Goal: Transaction & Acquisition: Purchase product/service

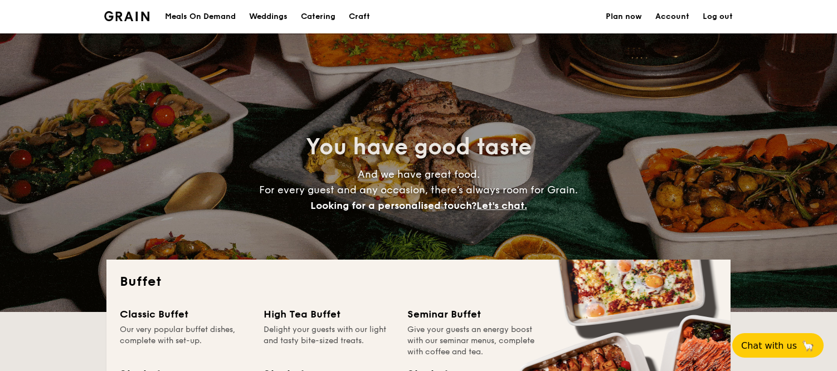
select select
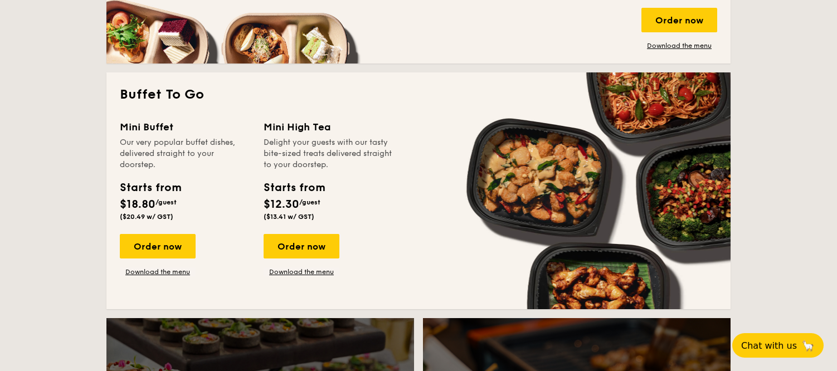
scroll to position [680, 0]
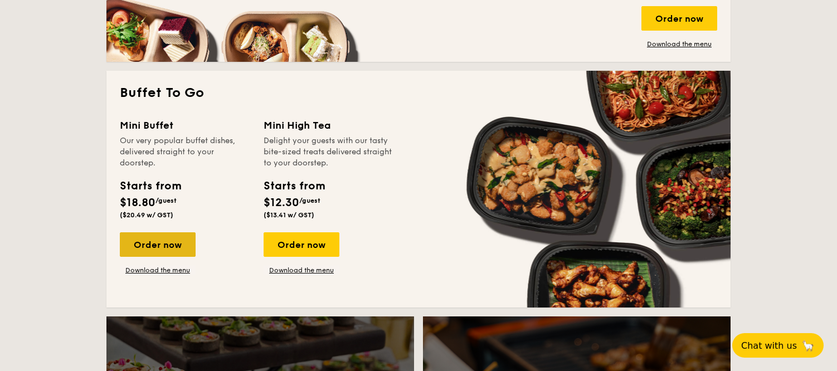
click at [164, 248] on div "Order now" at bounding box center [158, 244] width 76 height 25
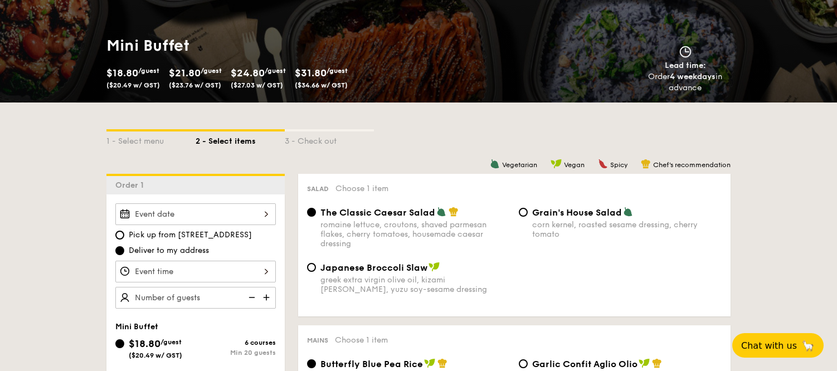
scroll to position [142, 0]
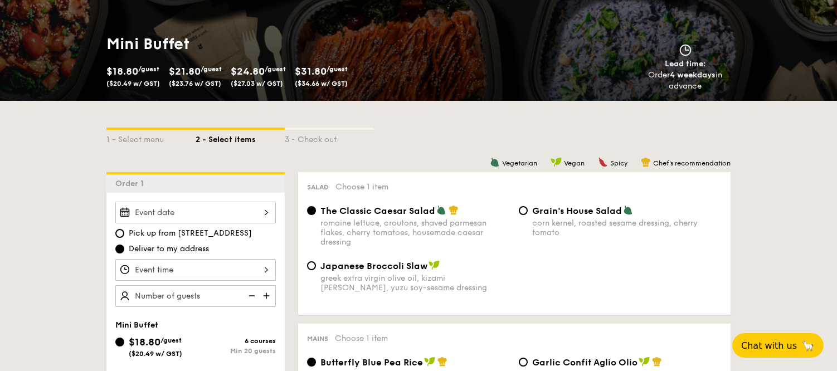
click at [314, 130] on div "3 - Check out" at bounding box center [329, 138] width 89 height 16
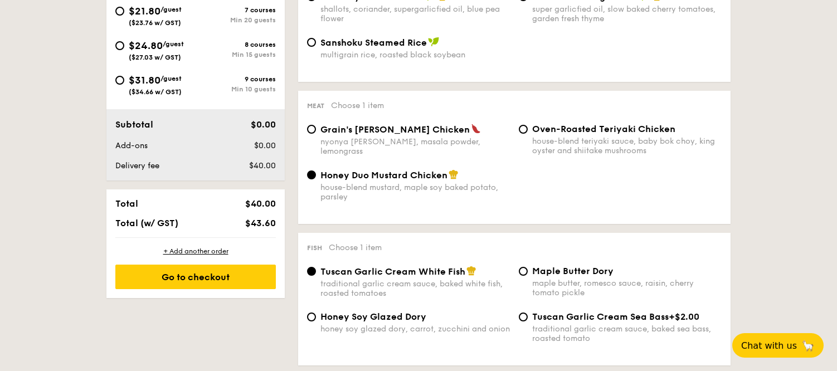
scroll to position [511, 0]
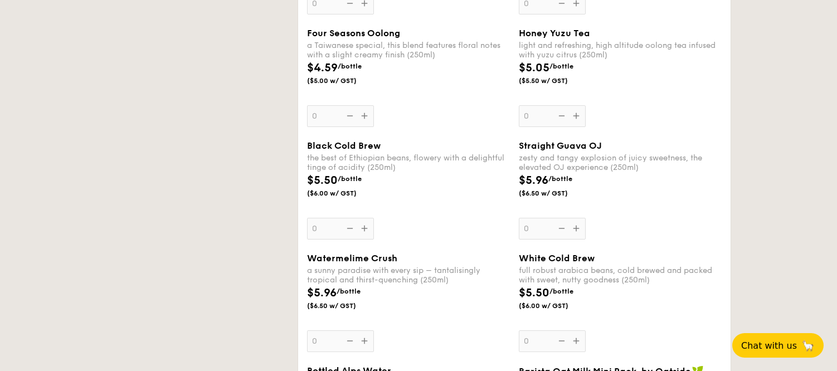
select select
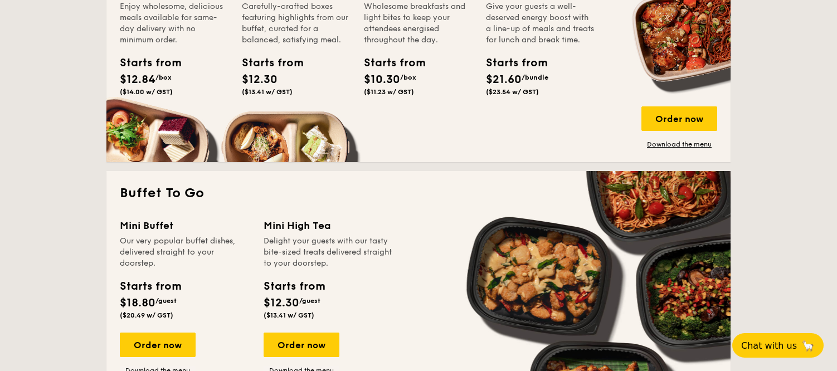
scroll to position [579, 0]
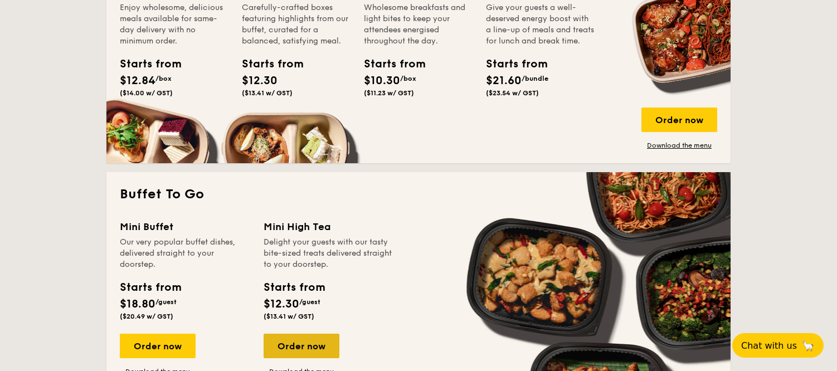
click at [323, 336] on div "Order now" at bounding box center [302, 346] width 76 height 25
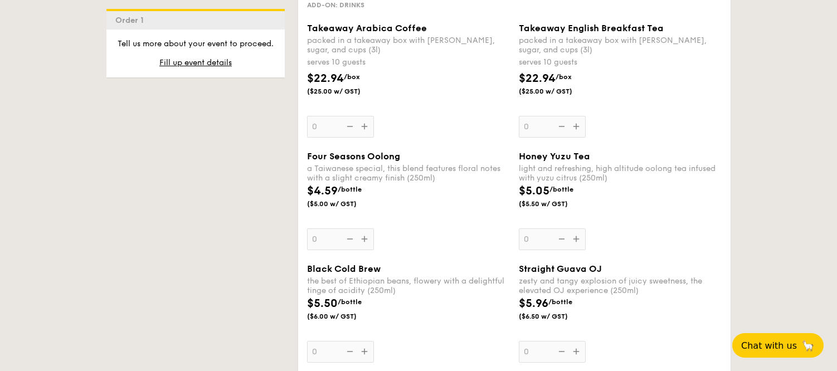
scroll to position [1501, 0]
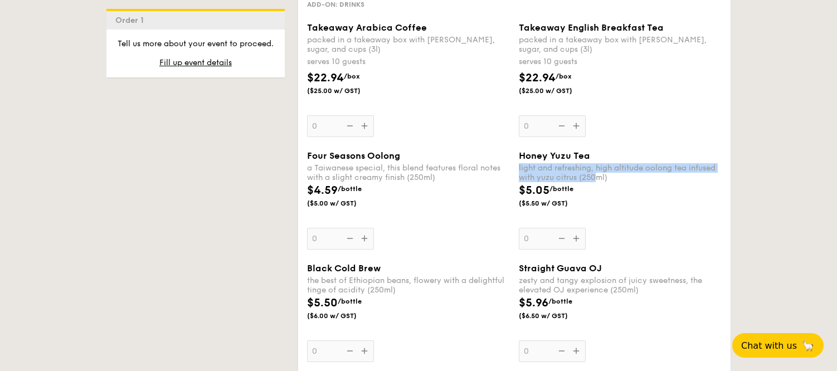
drag, startPoint x: 522, startPoint y: 163, endPoint x: 598, endPoint y: 184, distance: 78.7
click at [598, 184] on div "Honey Yuzu Tea light and refreshing, high altitude oolong tea infused with yuzu…" at bounding box center [620, 199] width 203 height 99
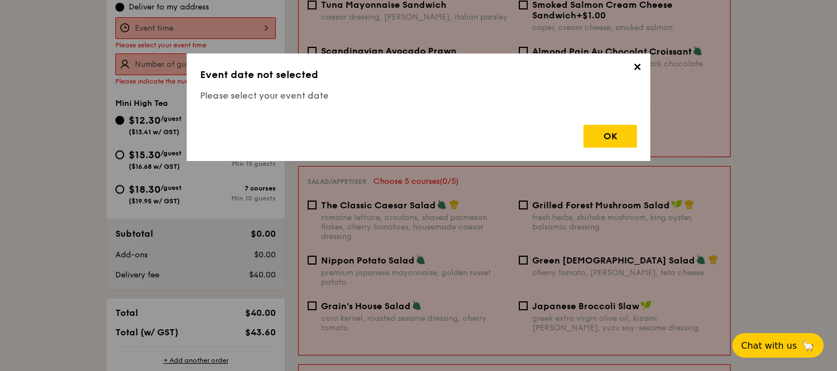
scroll to position [297, 0]
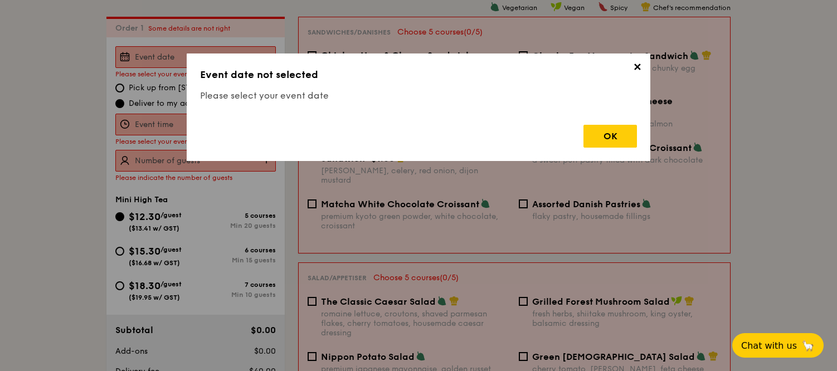
click at [636, 67] on span "✕" at bounding box center [637, 69] width 16 height 16
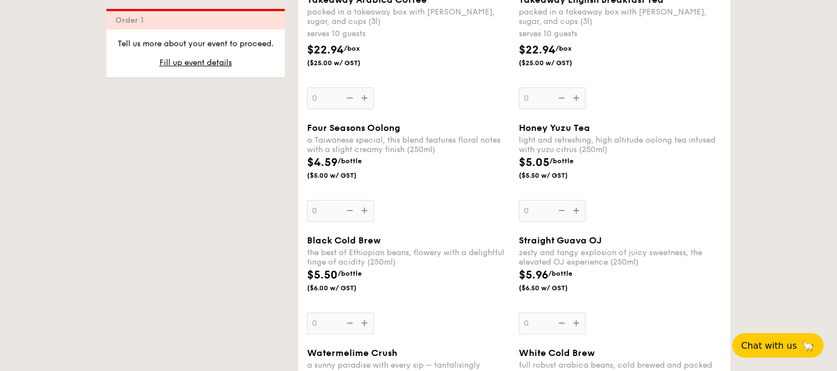
scroll to position [1546, 0]
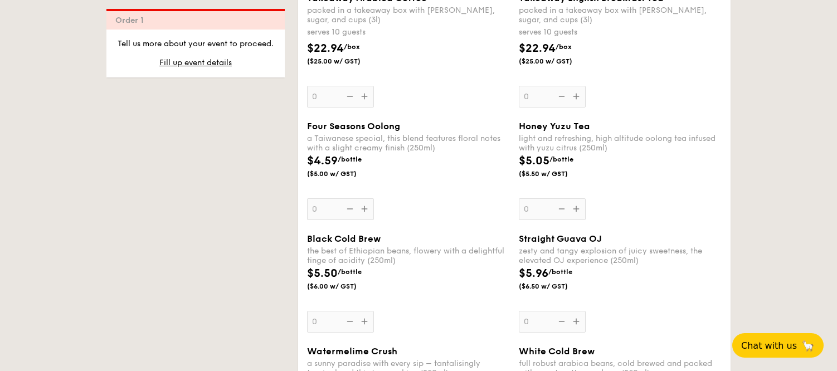
click at [560, 121] on span "Honey Yuzu Tea" at bounding box center [554, 126] width 71 height 11
click at [560, 198] on input "0" at bounding box center [552, 209] width 67 height 22
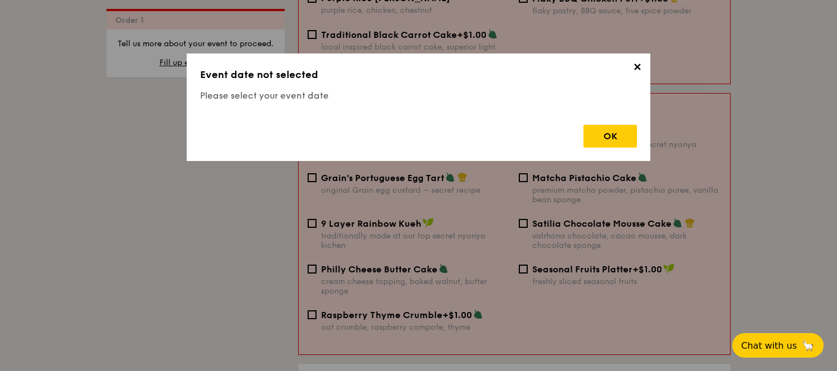
click at [560, 120] on div "OK" at bounding box center [418, 132] width 437 height 32
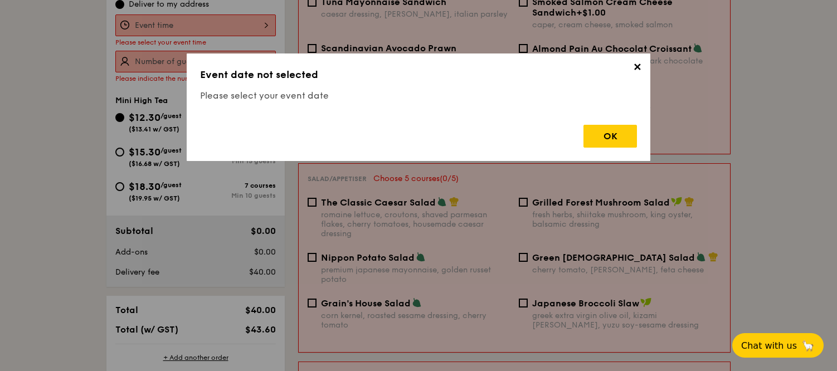
scroll to position [297, 0]
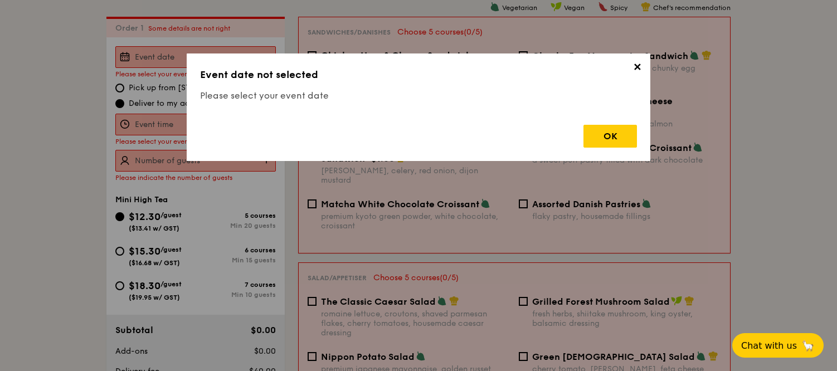
click at [633, 68] on span "✕" at bounding box center [637, 69] width 16 height 16
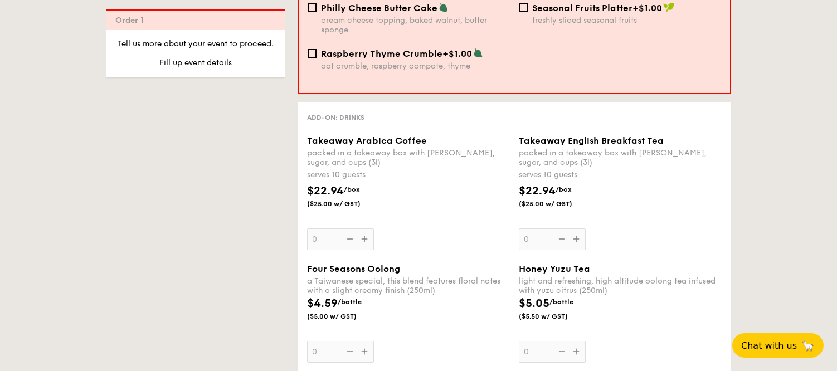
scroll to position [1406, 0]
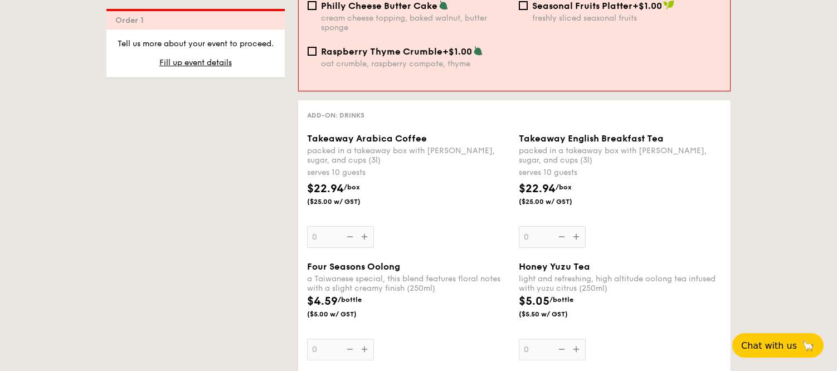
click at [537, 133] on span "Takeaway English Breakfast Tea" at bounding box center [591, 138] width 145 height 11
click at [537, 226] on input "0" at bounding box center [552, 237] width 67 height 22
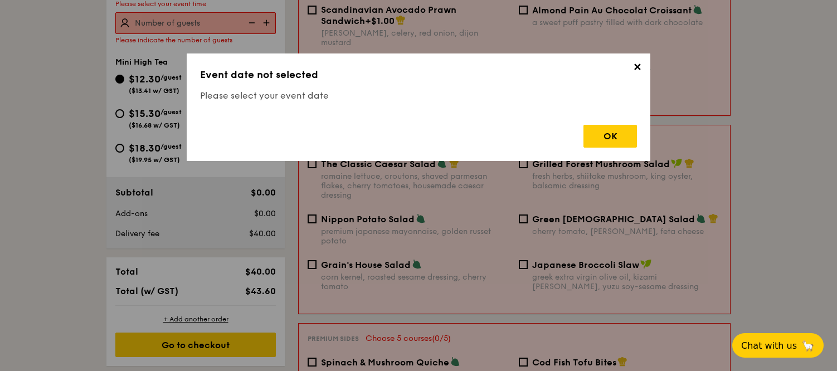
scroll to position [297, 0]
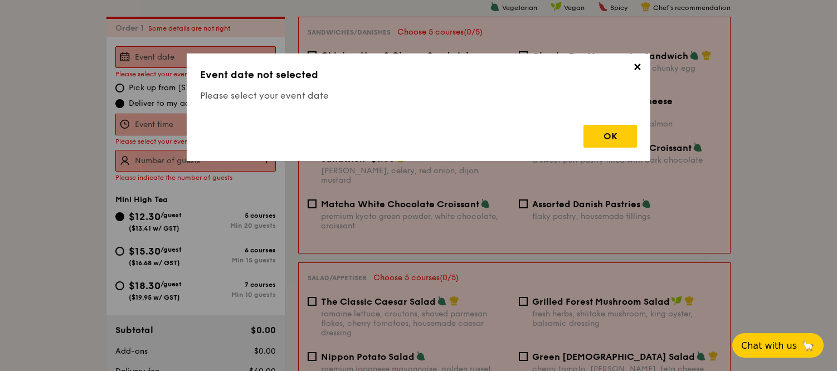
click at [640, 70] on span "✕" at bounding box center [637, 69] width 16 height 16
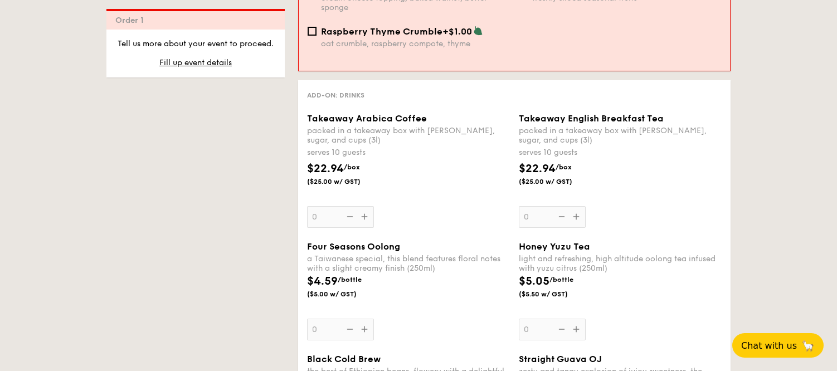
scroll to position [1427, 0]
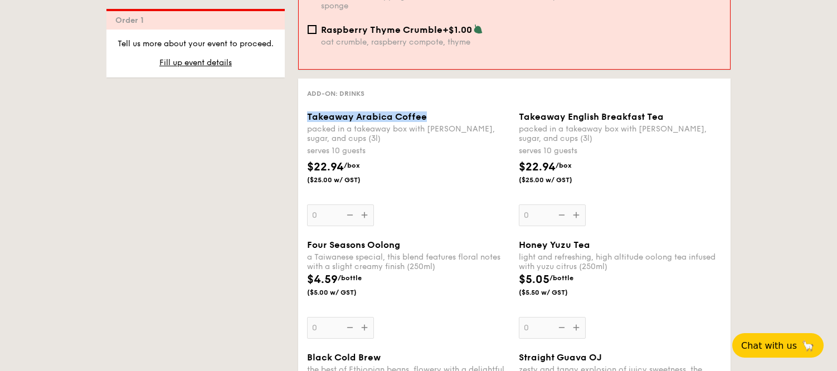
drag, startPoint x: 433, startPoint y: 112, endPoint x: 304, endPoint y: 113, distance: 129.8
click at [303, 113] on div "Takeaway Arabica Coffee packed in a takeaway box with [PERSON_NAME], sugar, and…" at bounding box center [409, 168] width 212 height 115
click at [318, 111] on span "Takeaway Arabica Coffee" at bounding box center [367, 116] width 120 height 11
click at [318, 204] on input "0" at bounding box center [340, 215] width 67 height 22
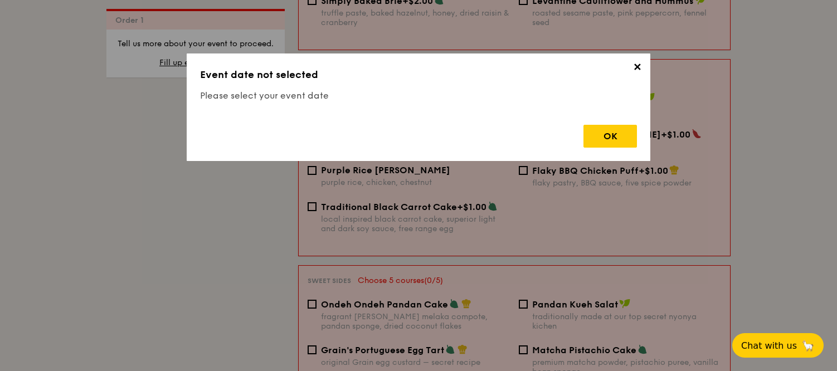
click at [318, 111] on div "✕ Event date not selected Please select your event date OK" at bounding box center [419, 107] width 464 height 108
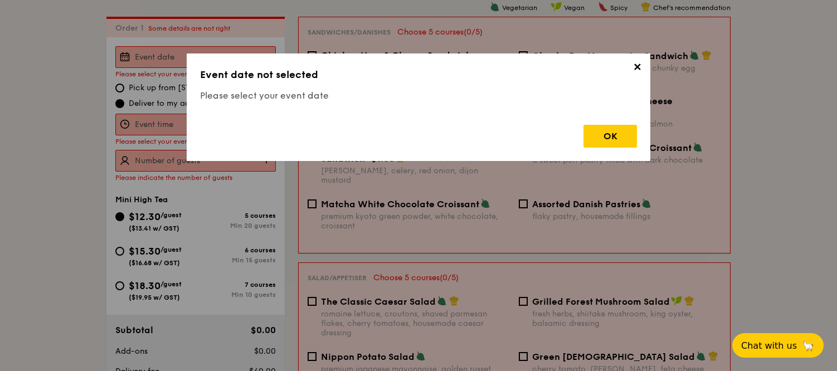
click at [637, 66] on span "✕" at bounding box center [637, 69] width 16 height 16
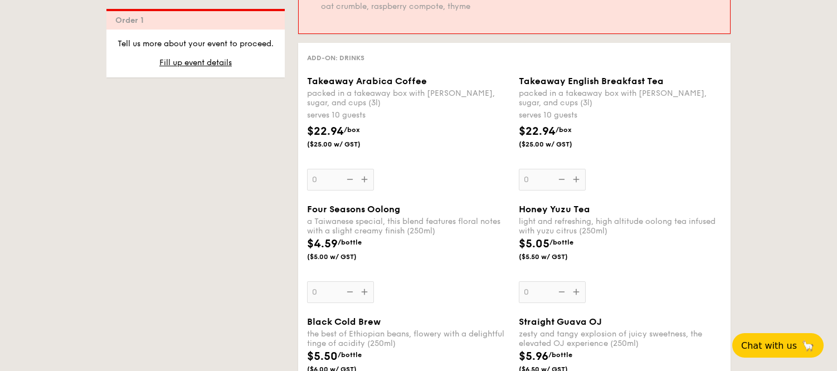
scroll to position [1470, 0]
